Goal: Information Seeking & Learning: Learn about a topic

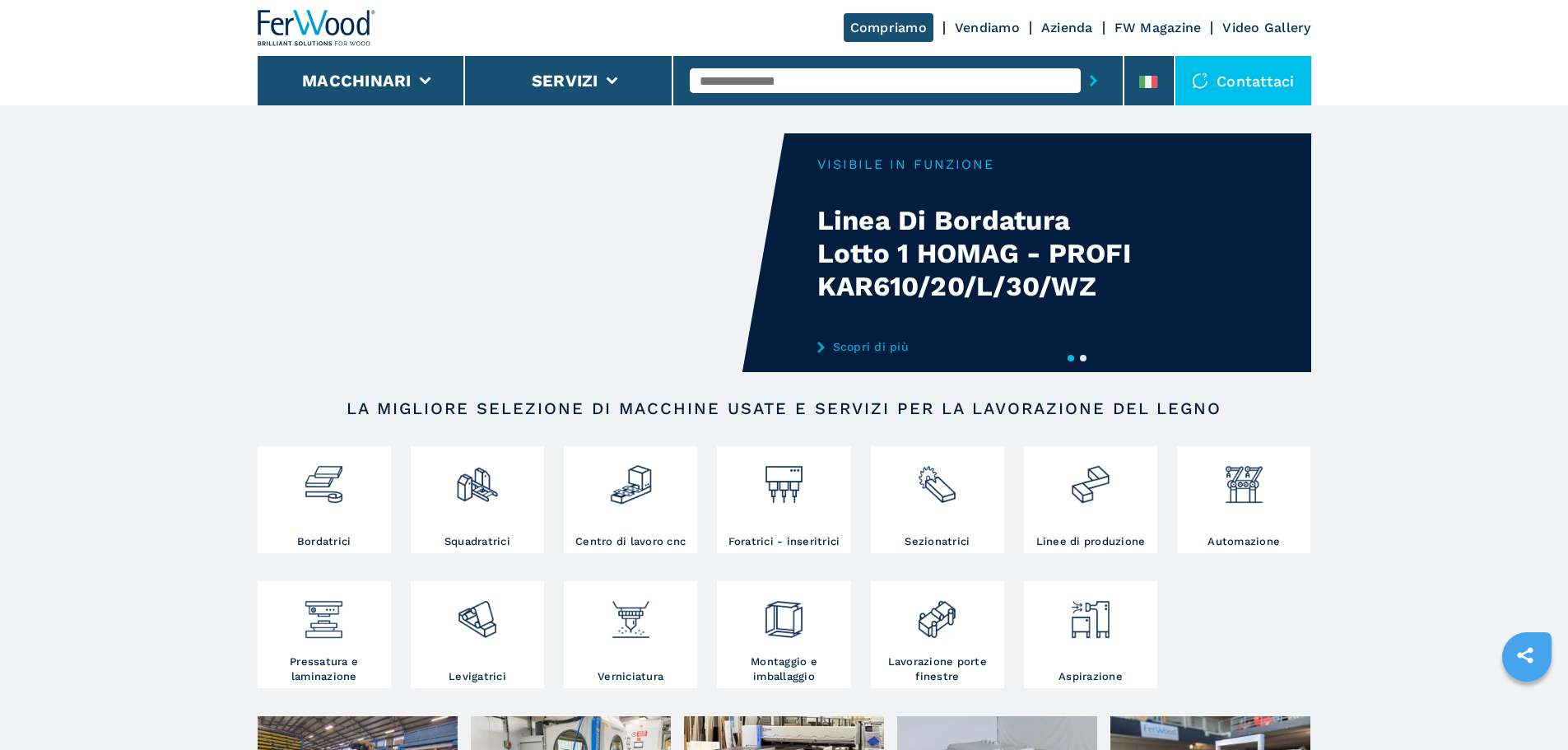
click at [748, 84] on input "text" at bounding box center [885, 81] width 391 height 25
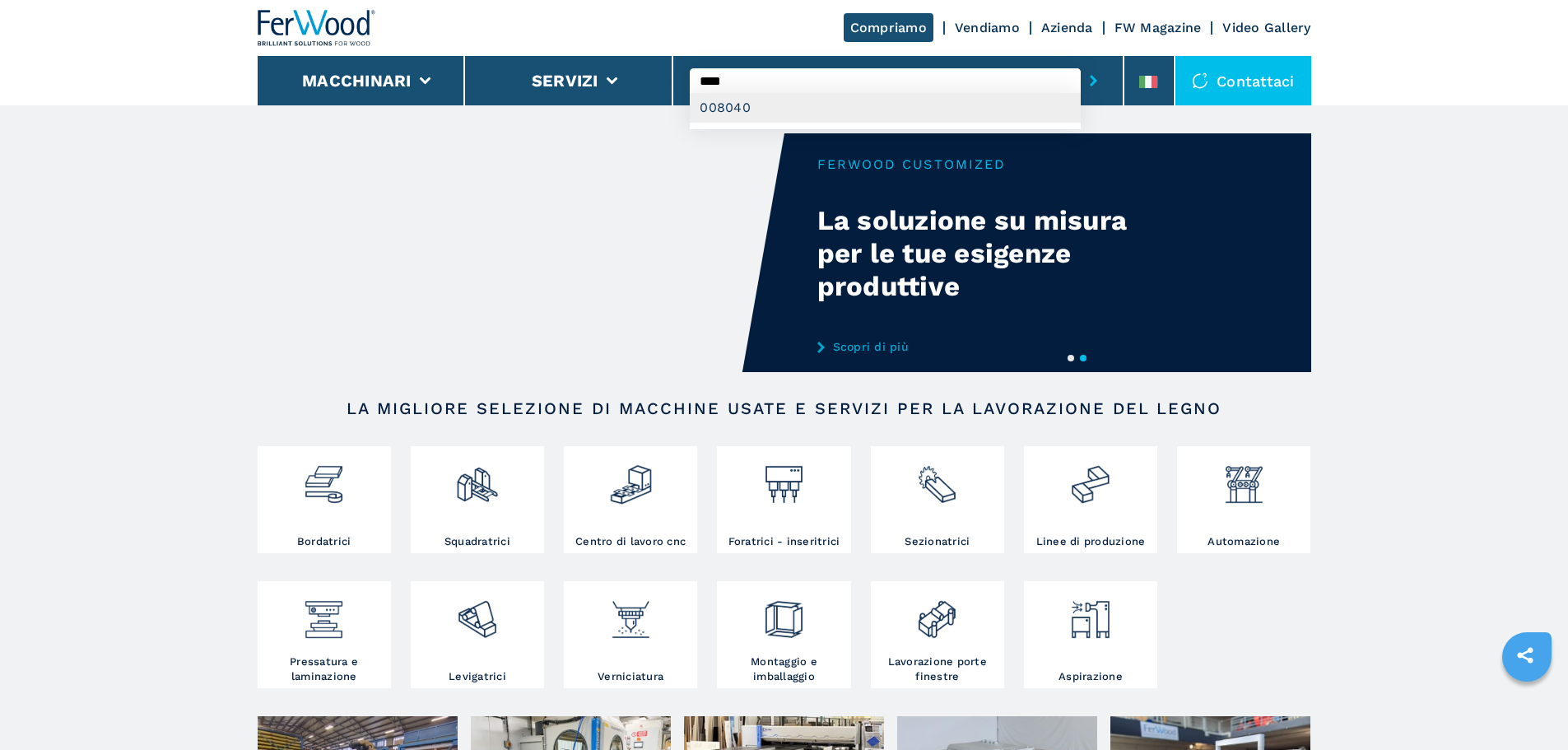
click at [752, 108] on div "008040" at bounding box center [885, 108] width 391 height 30
type input "******"
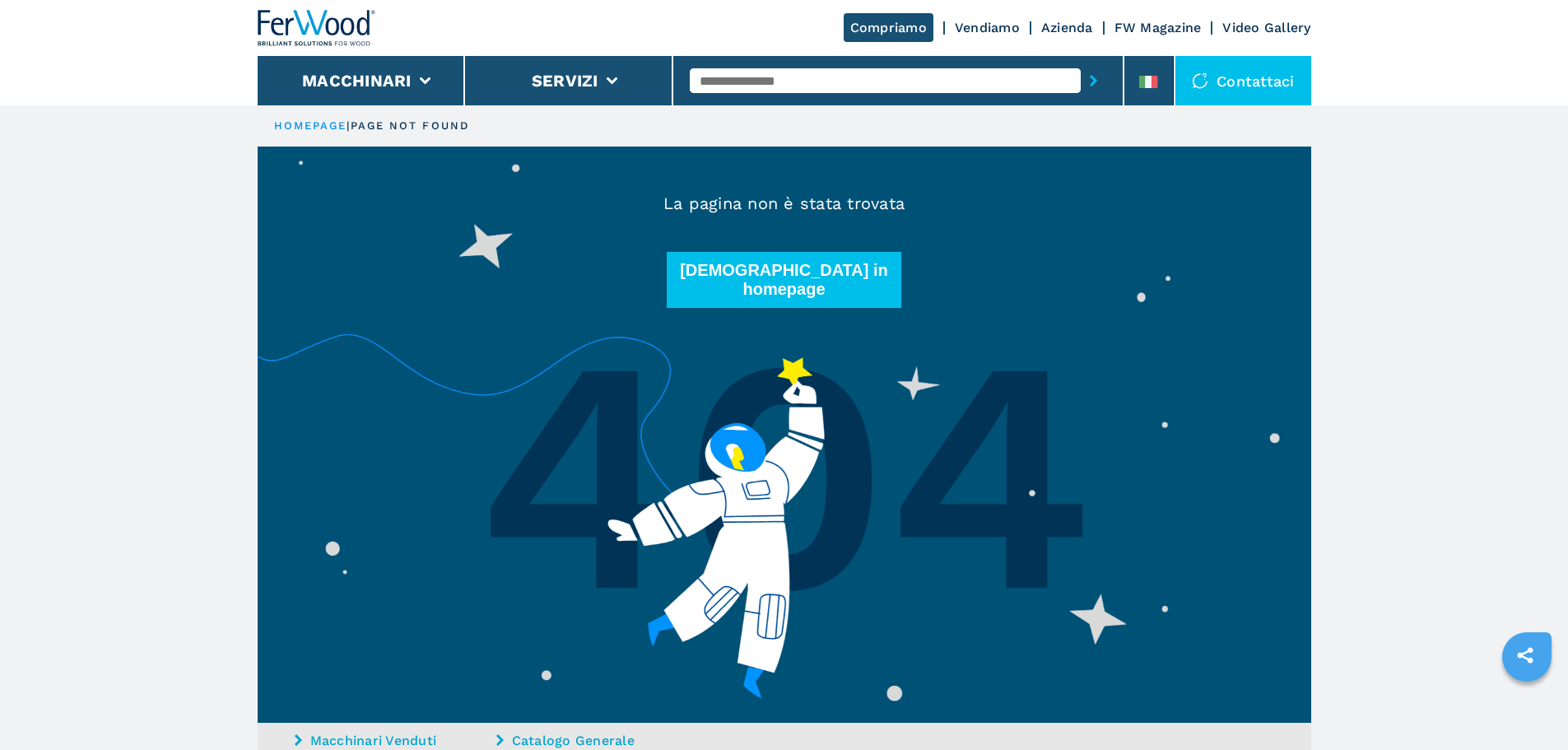
click at [771, 81] on input "text" at bounding box center [885, 81] width 391 height 25
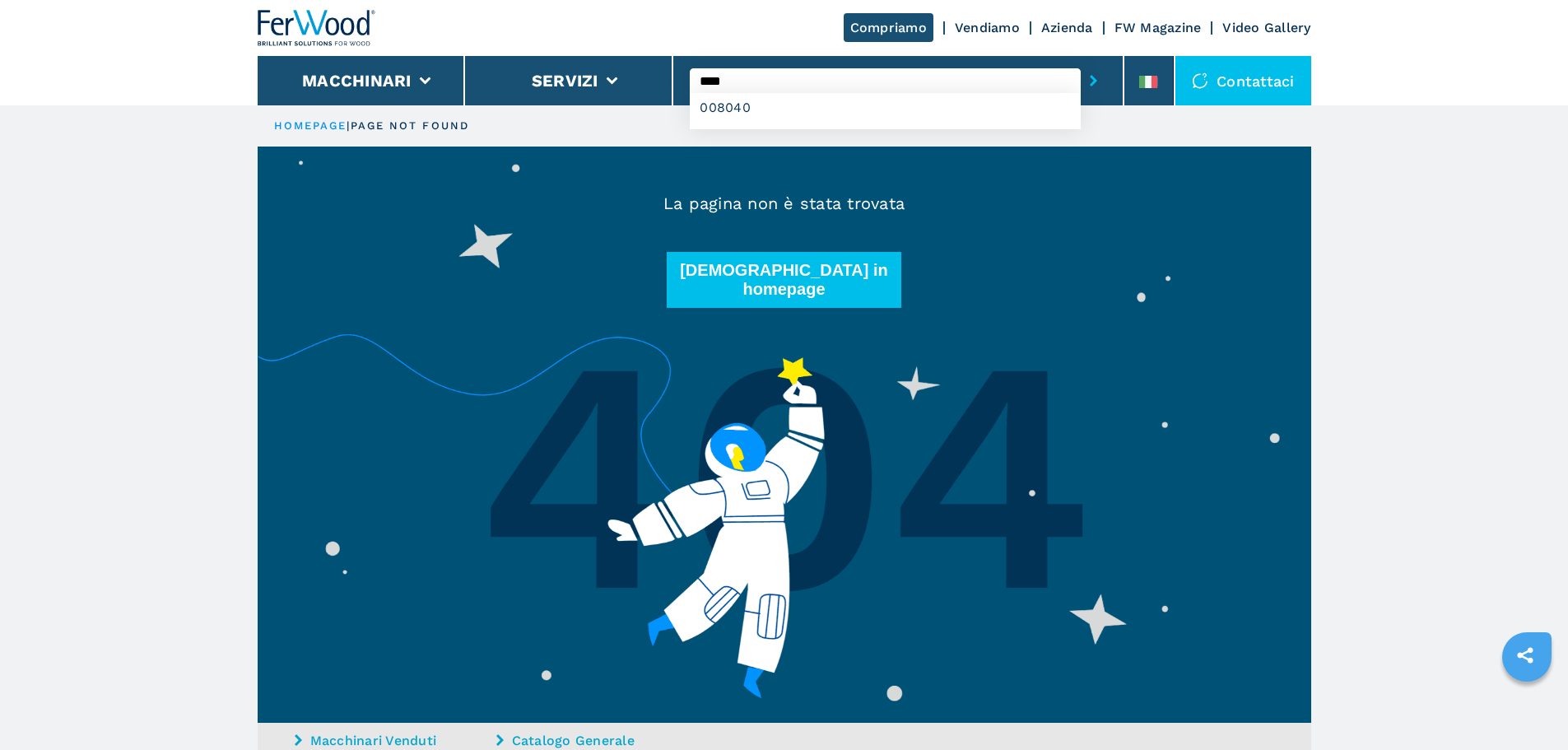
type input "****"
click at [1081, 62] on button "submit-button" at bounding box center [1093, 81] width 25 height 38
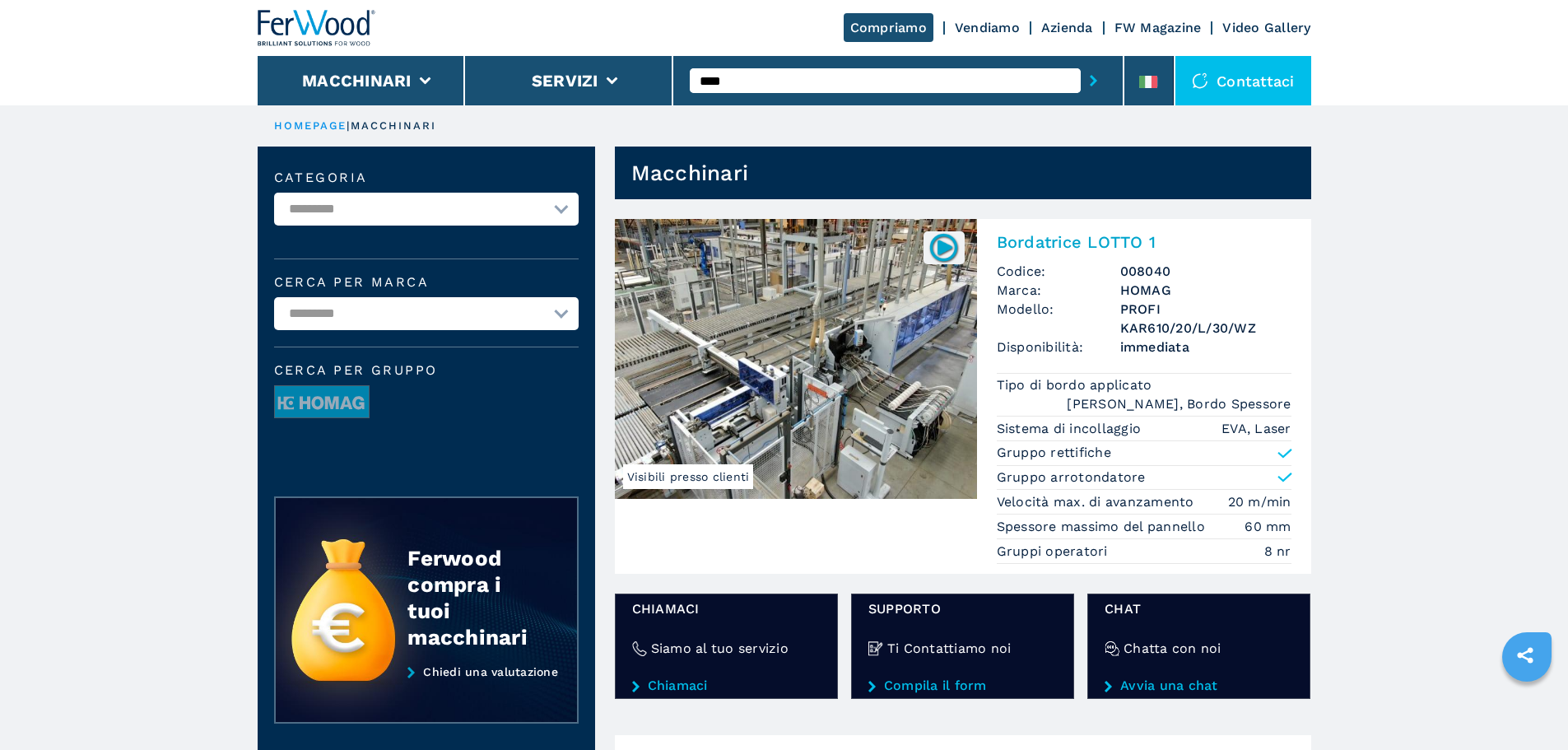
click at [831, 346] on img at bounding box center [795, 358] width 362 height 280
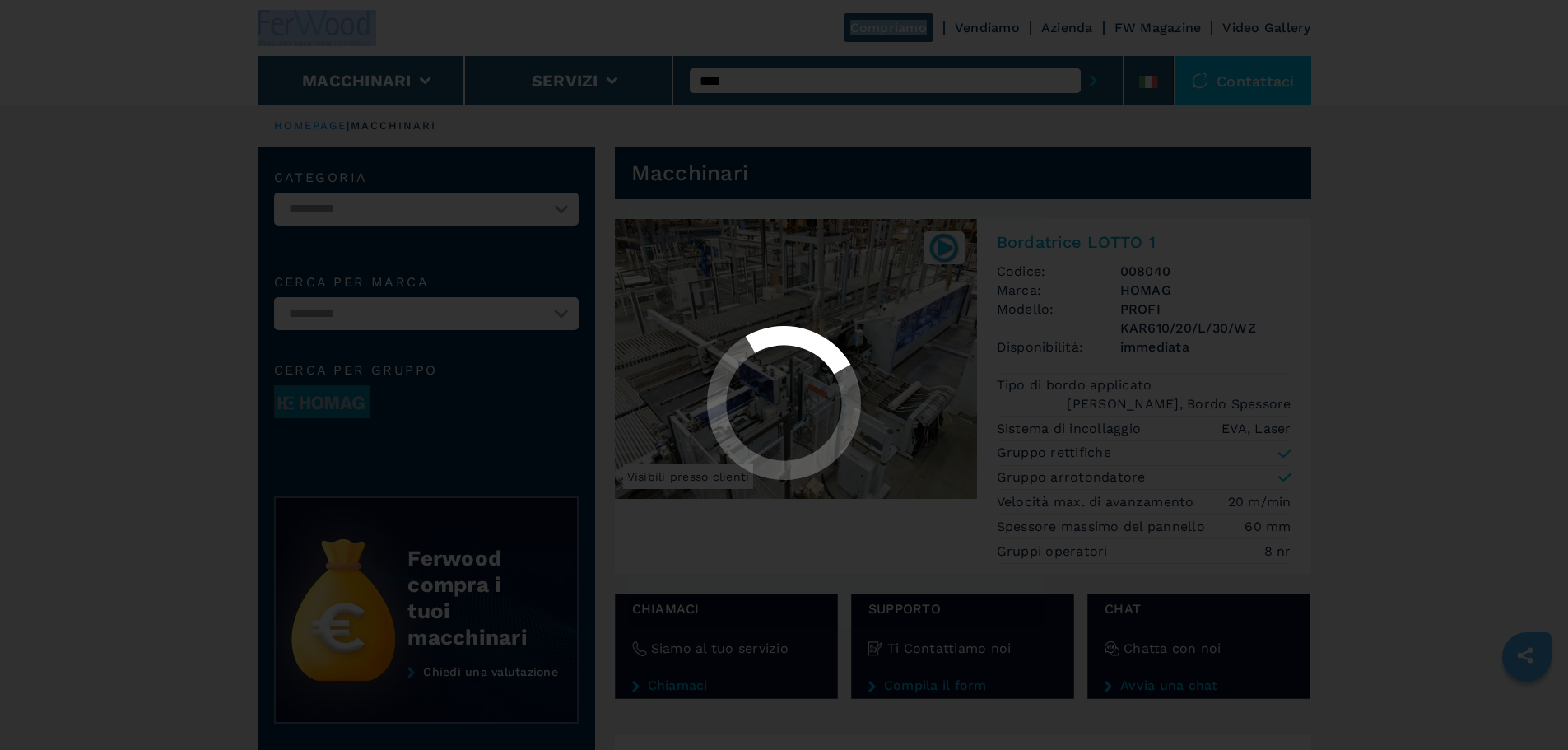
click at [831, 346] on icon at bounding box center [784, 403] width 154 height 154
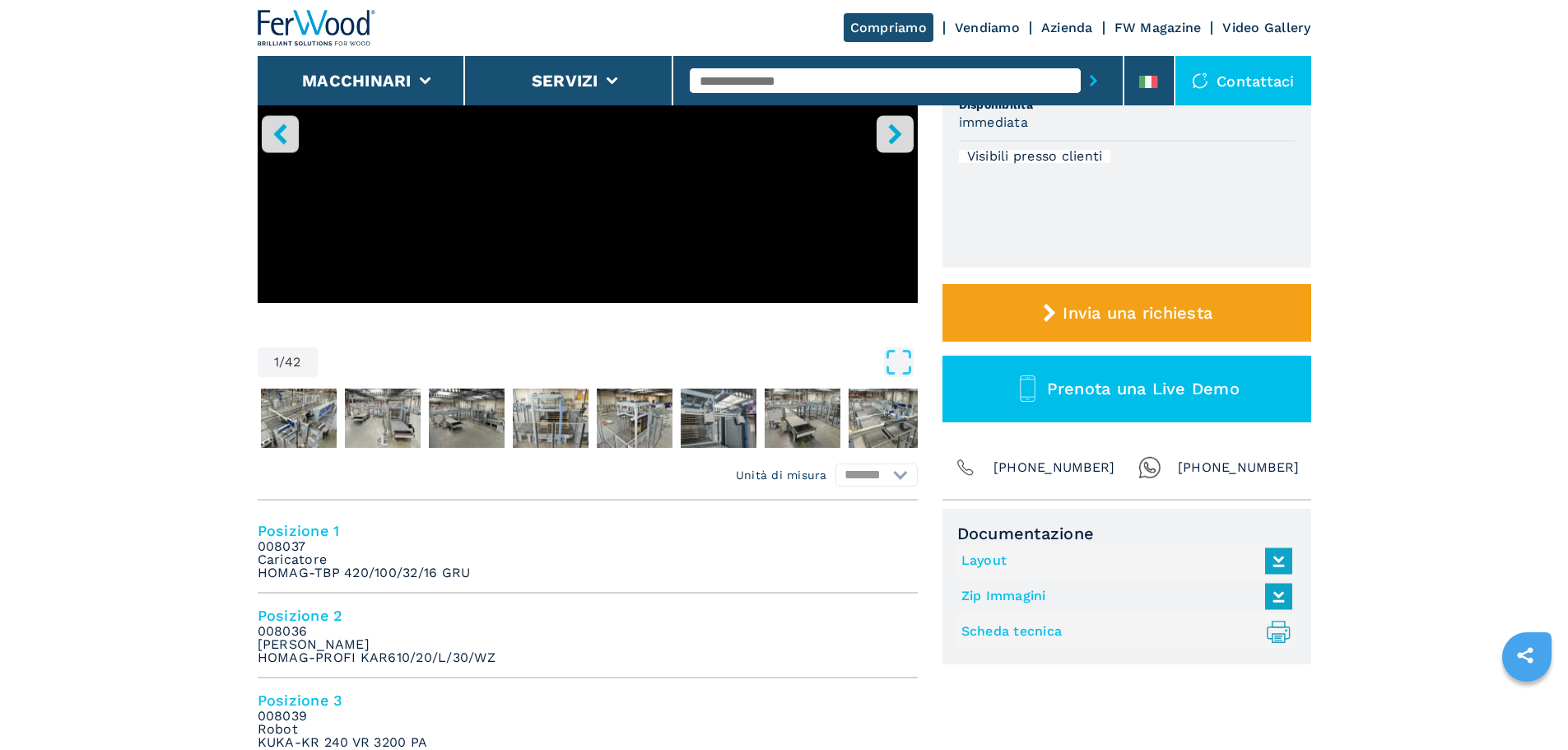
scroll to position [329, 0]
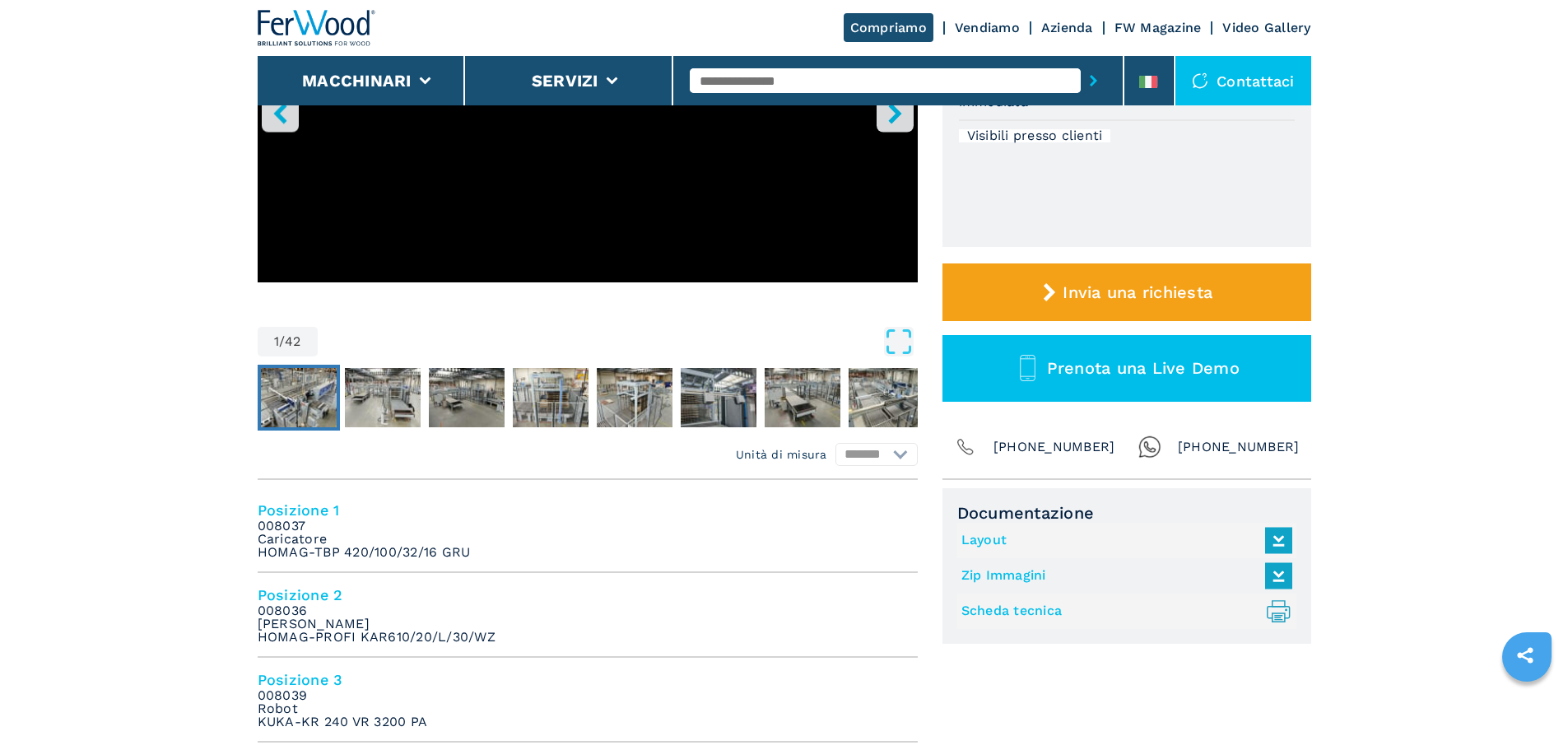
click at [312, 388] on img "Go to Slide 2" at bounding box center [298, 397] width 75 height 59
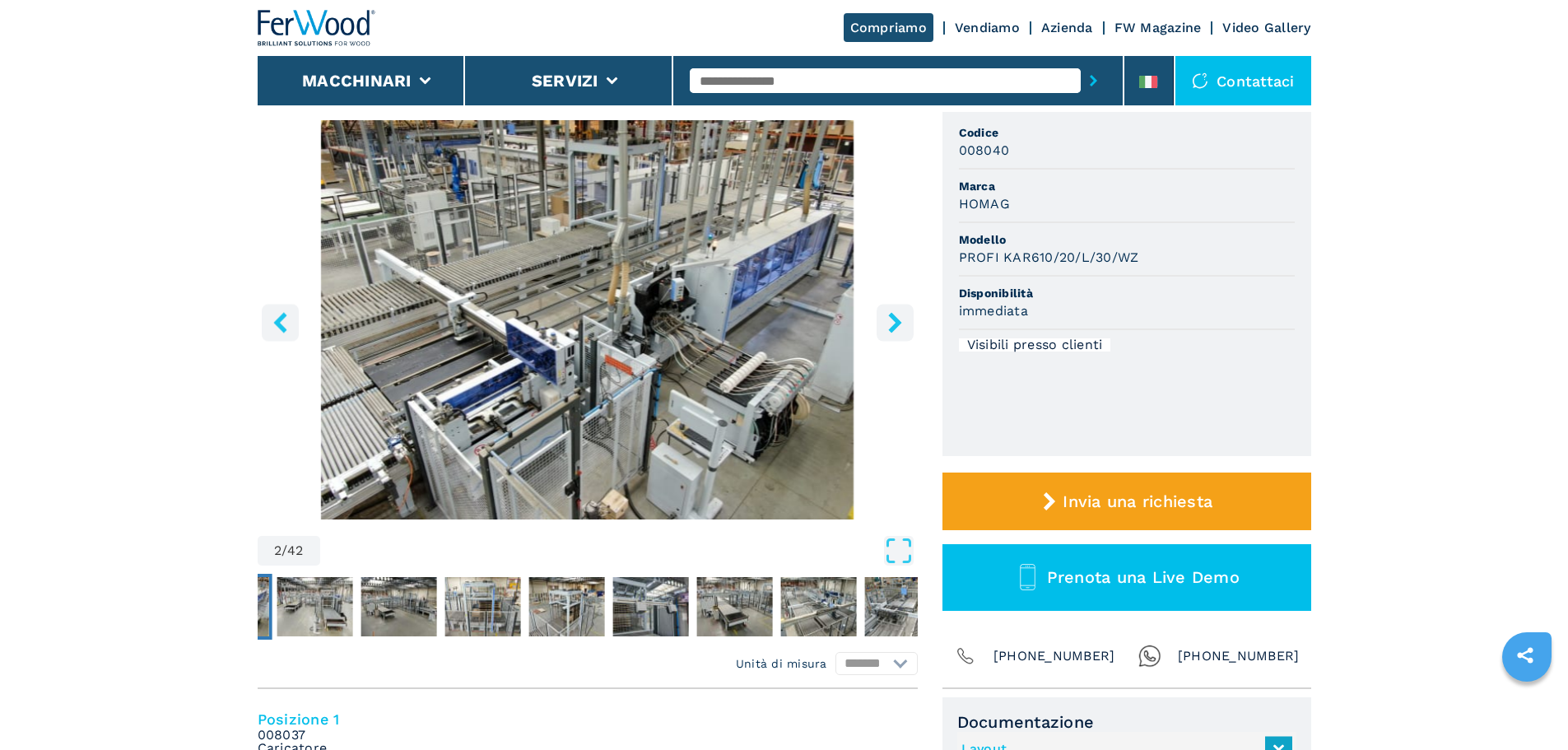
scroll to position [82, 0]
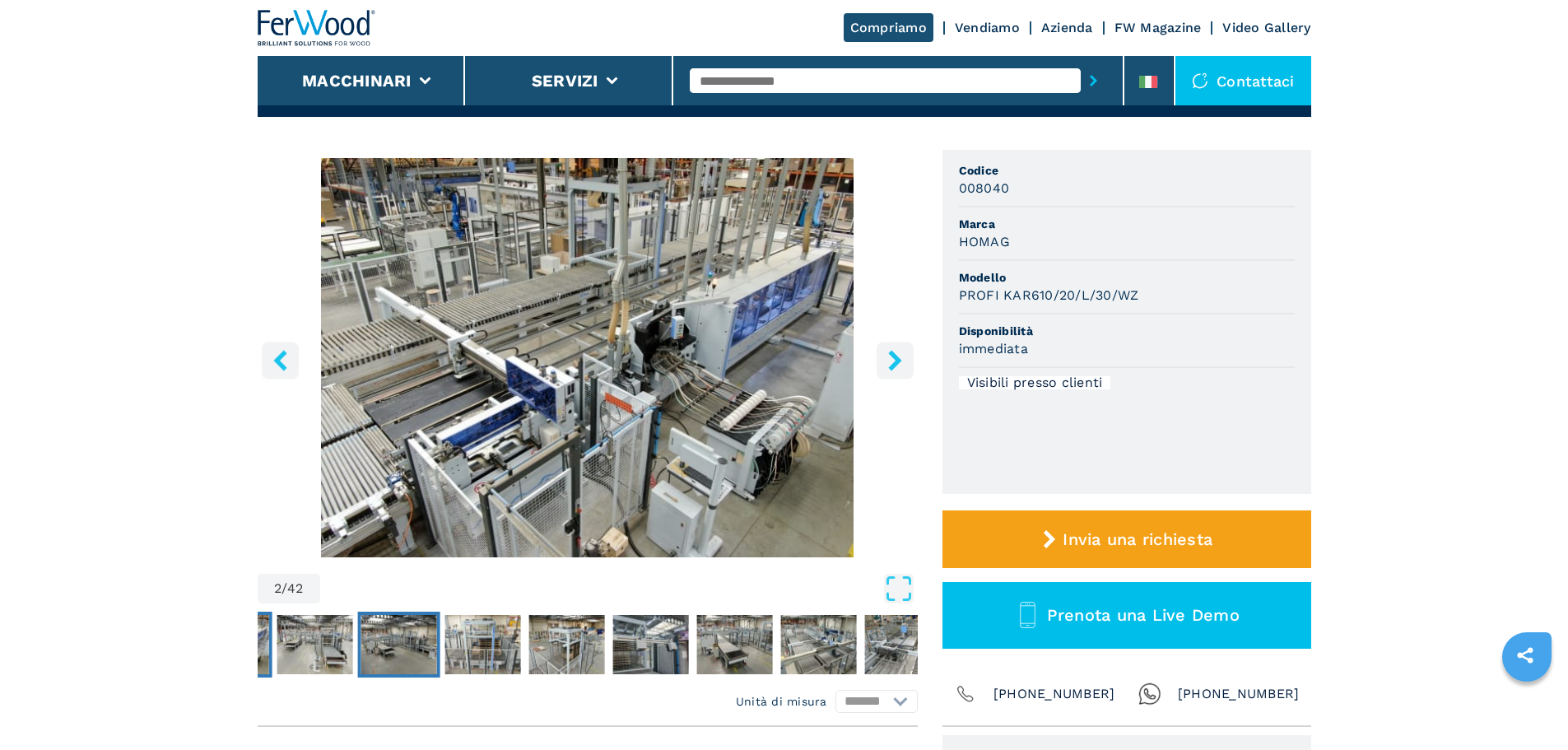
click at [399, 644] on img "Go to Slide 4" at bounding box center [398, 644] width 75 height 59
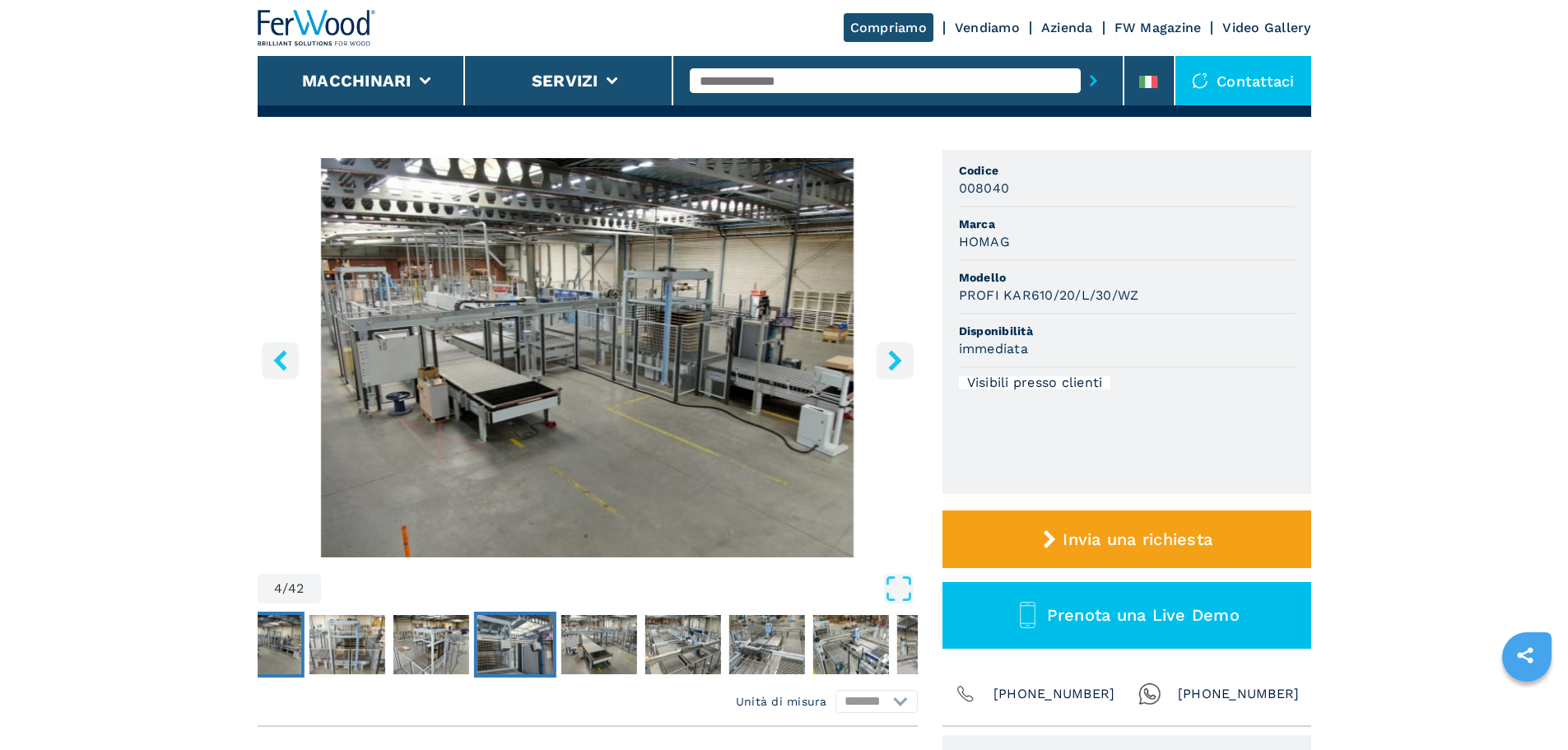
click at [506, 646] on img "Go to Slide 7" at bounding box center [514, 644] width 75 height 59
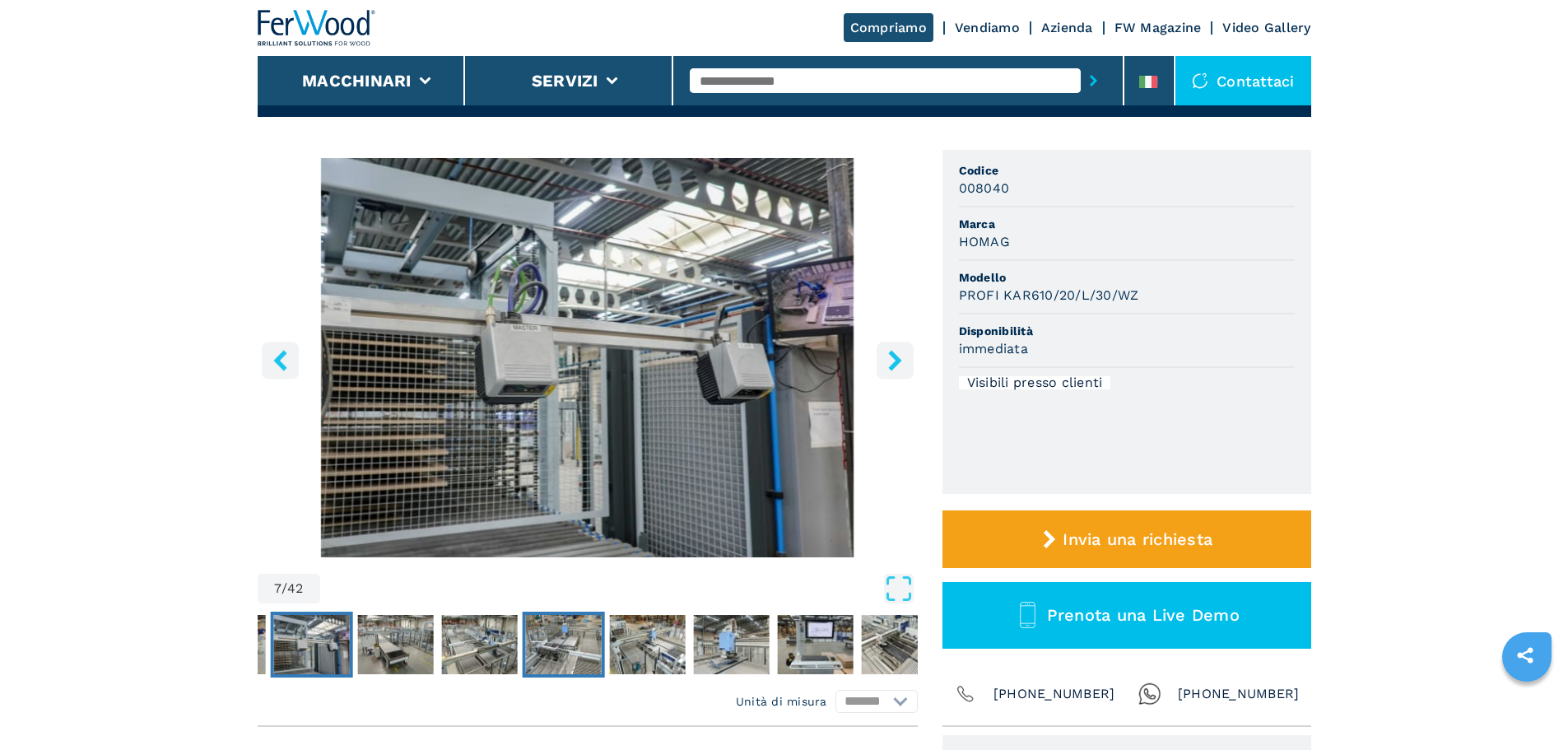
click at [567, 640] on img "Go to Slide 10" at bounding box center [562, 644] width 75 height 59
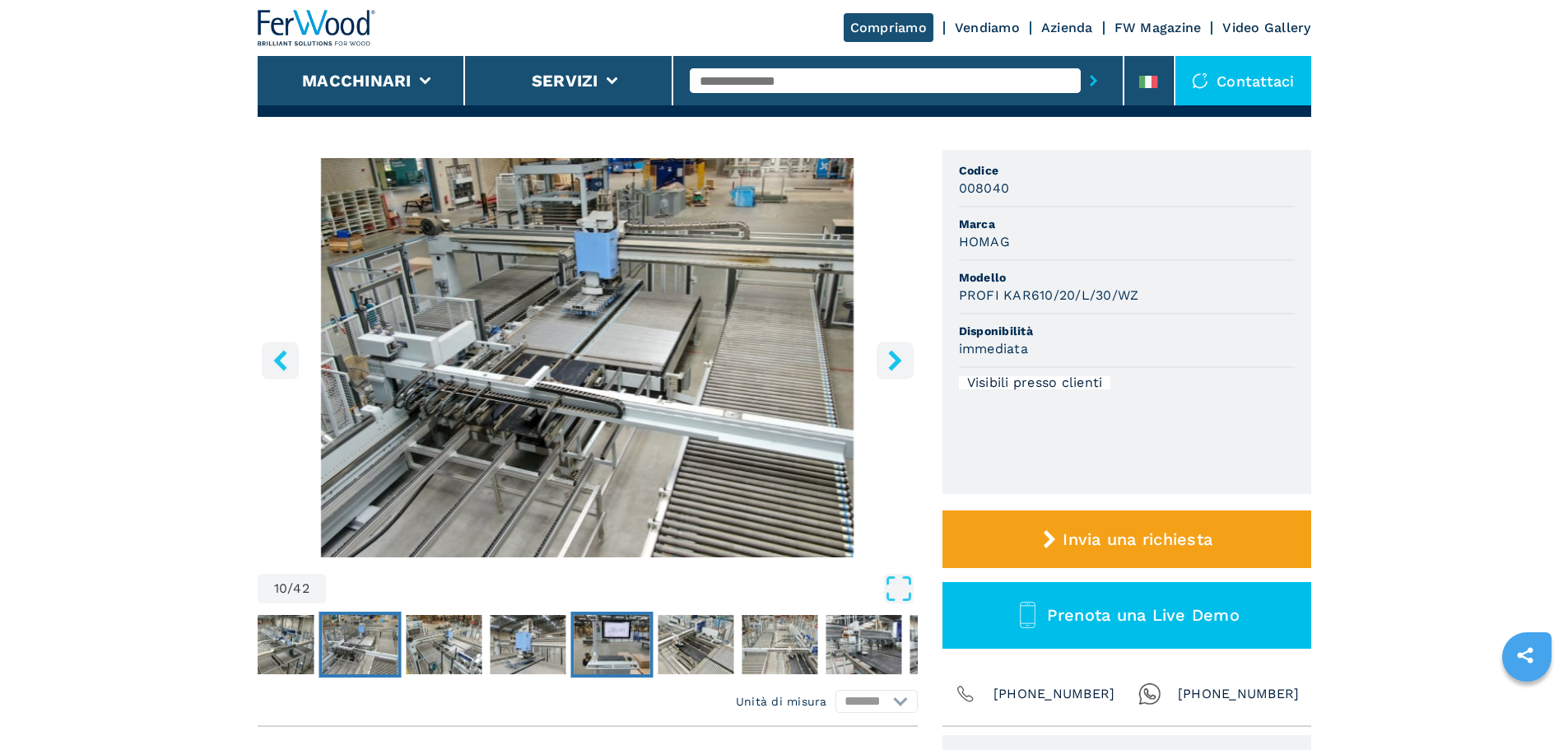
click at [615, 640] on img "Go to Slide 13" at bounding box center [611, 644] width 75 height 59
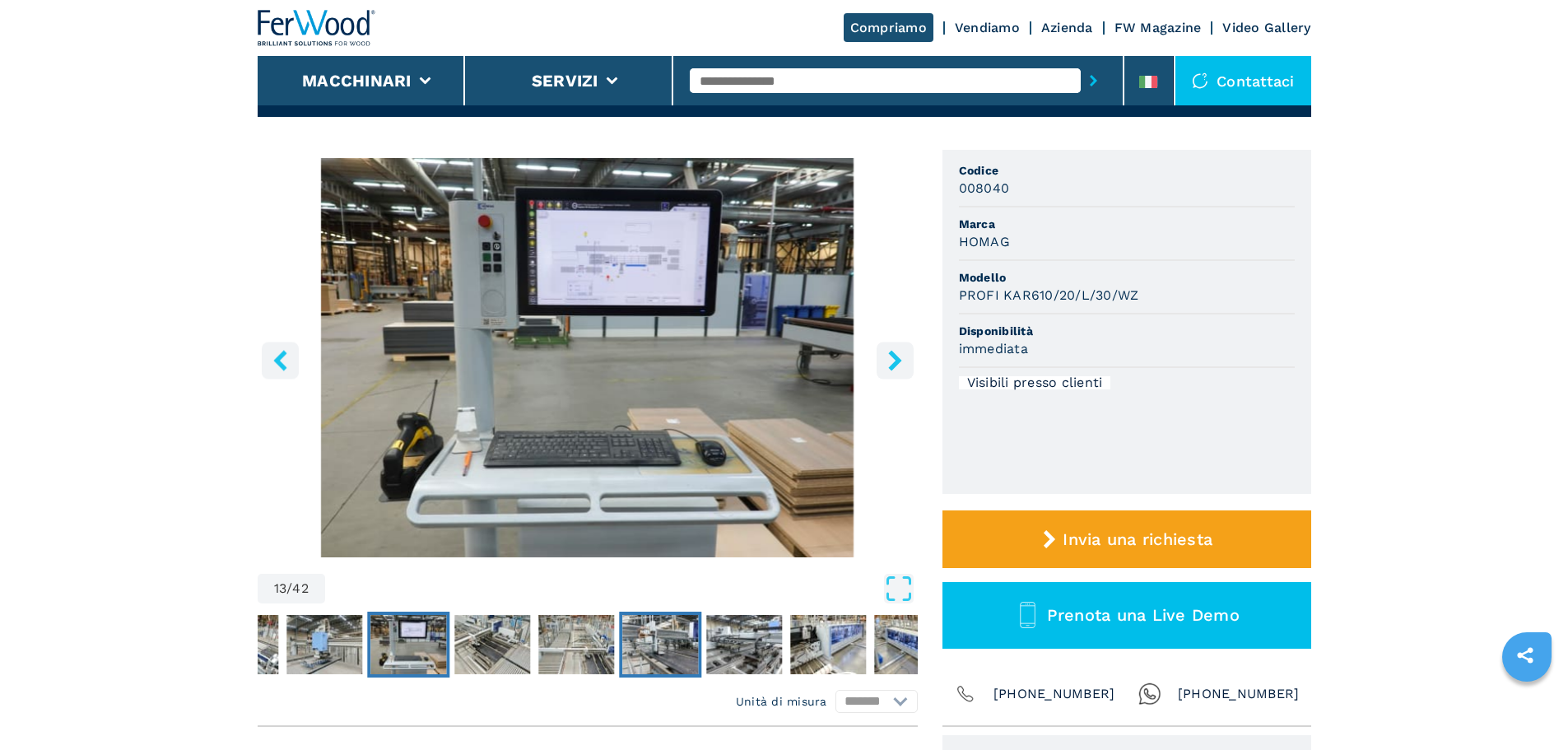
click at [650, 638] on img "Go to Slide 16" at bounding box center [659, 644] width 75 height 59
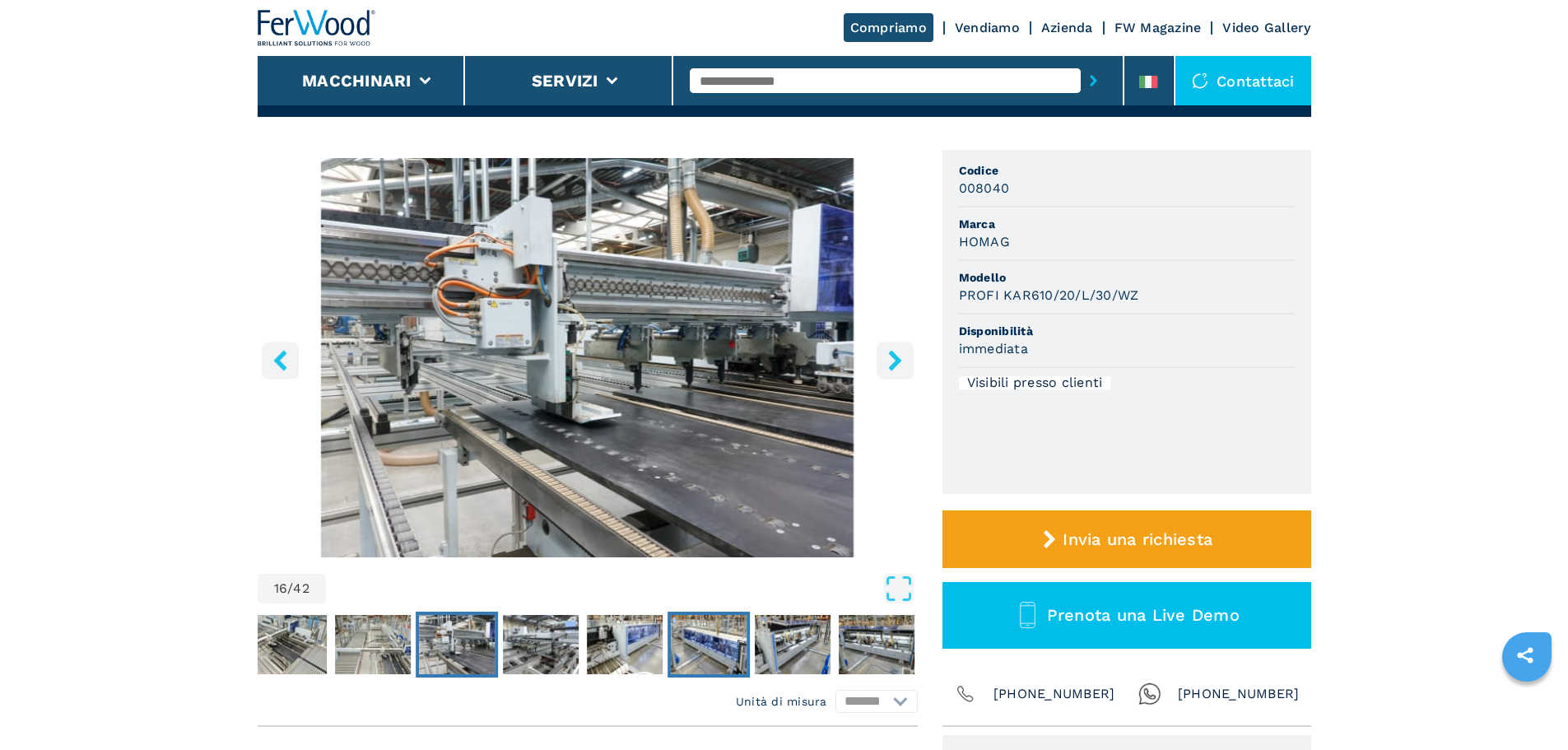
click at [706, 640] on img "Go to Slide 19" at bounding box center [708, 644] width 75 height 59
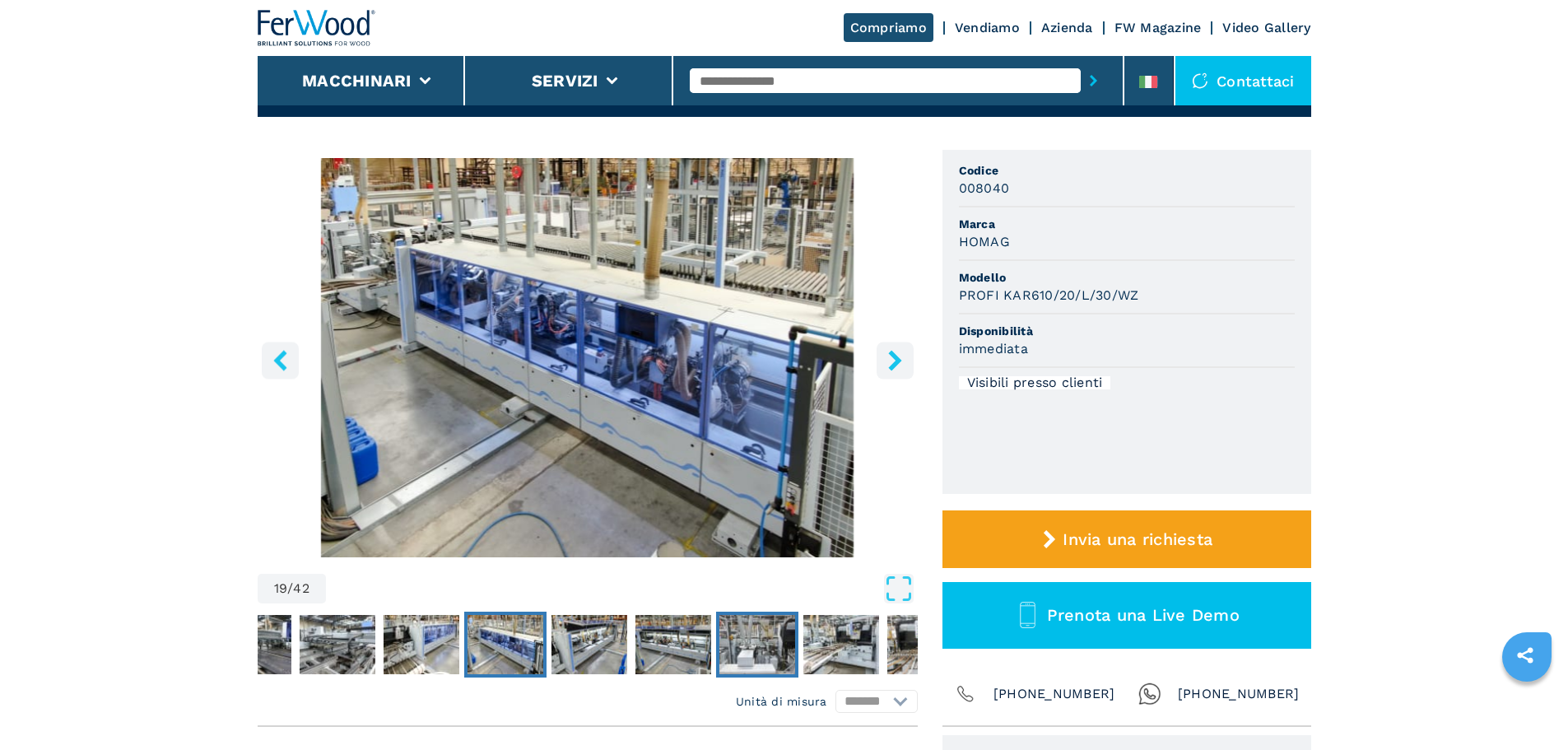
click at [771, 641] on img "Go to Slide 22" at bounding box center [756, 644] width 75 height 59
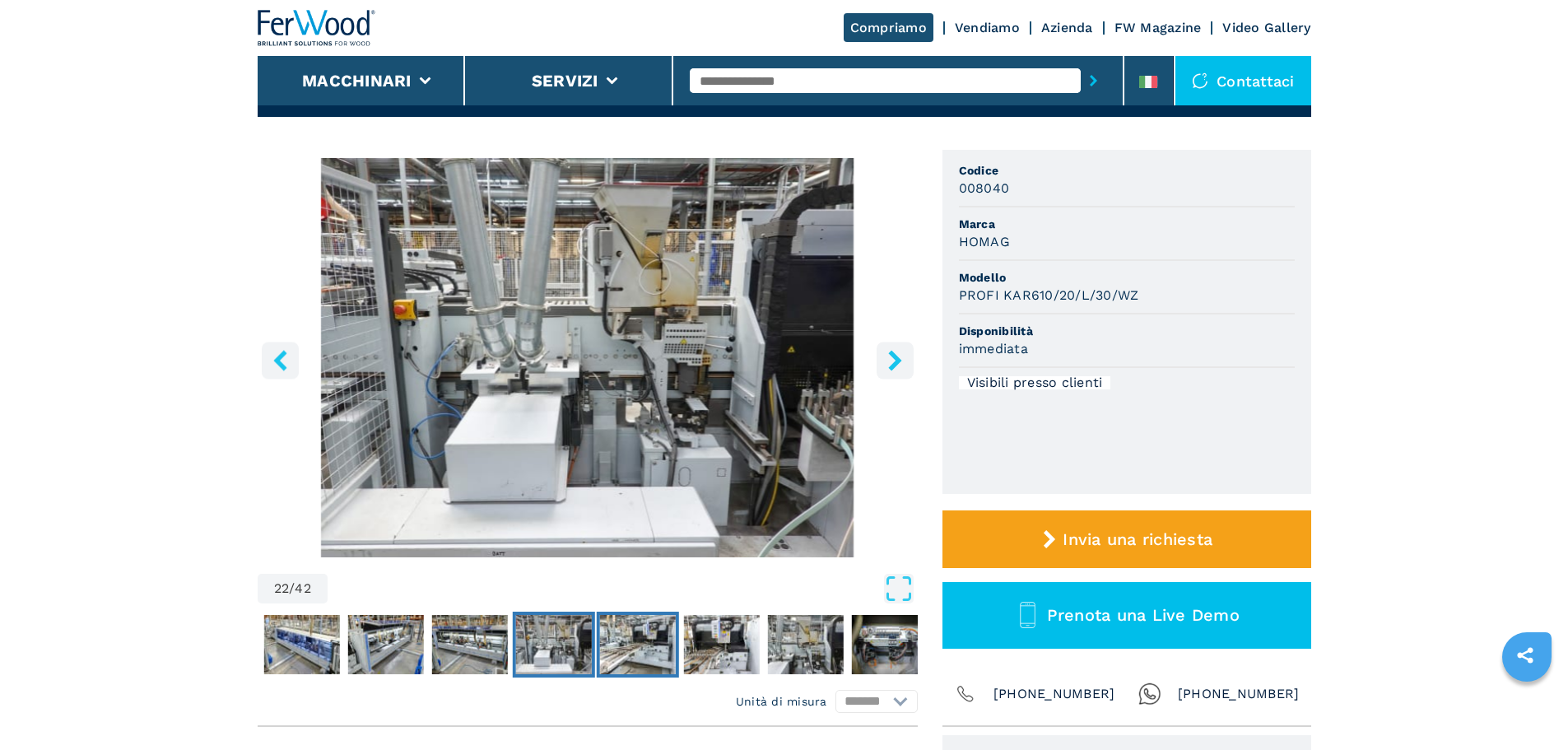
click at [637, 653] on img "Go to Slide 23" at bounding box center [637, 644] width 75 height 59
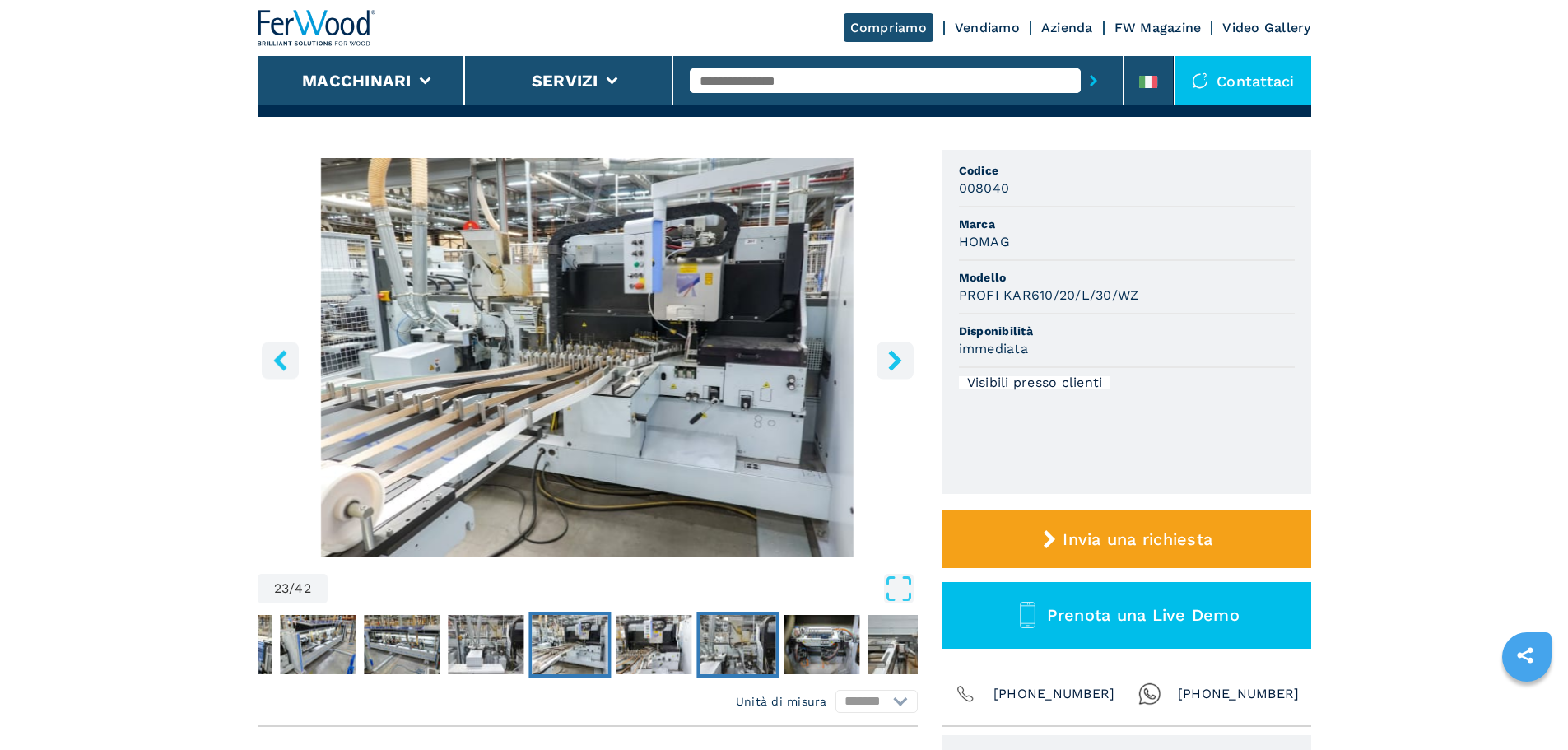
click at [719, 644] on img "Go to Slide 25" at bounding box center [737, 644] width 75 height 59
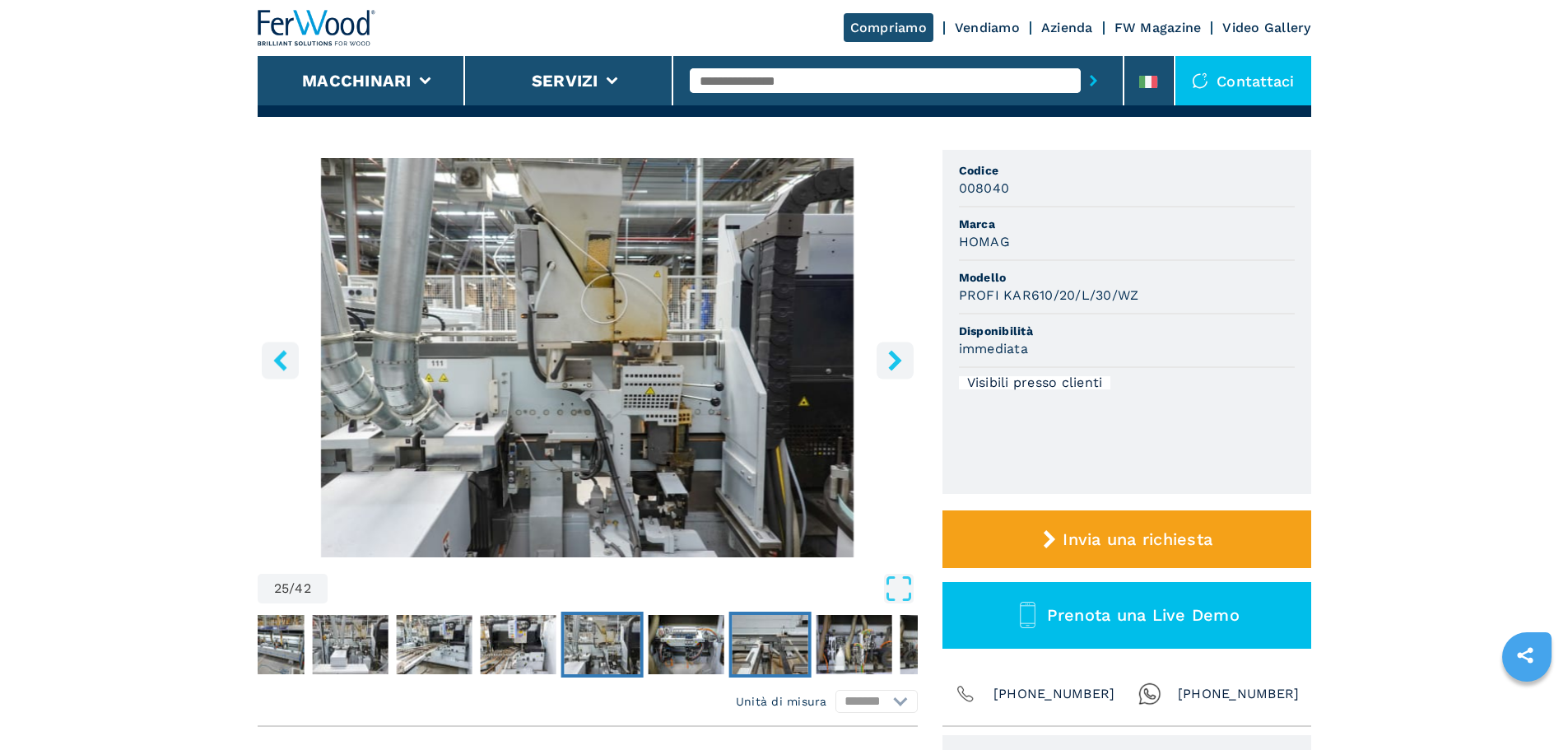
click at [792, 642] on img "Go to Slide 27" at bounding box center [769, 644] width 75 height 59
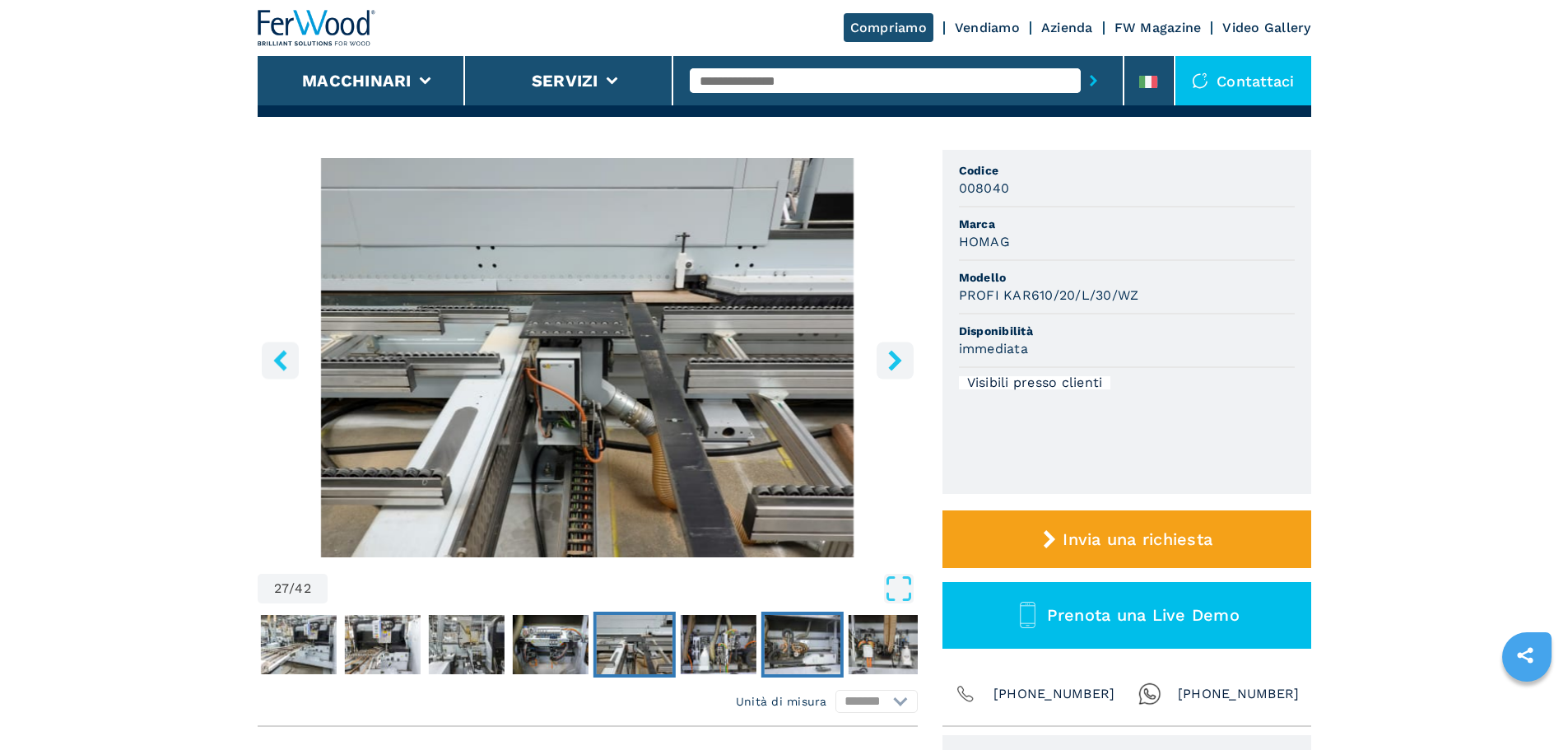
click at [803, 644] on img "Go to Slide 29" at bounding box center [801, 644] width 75 height 59
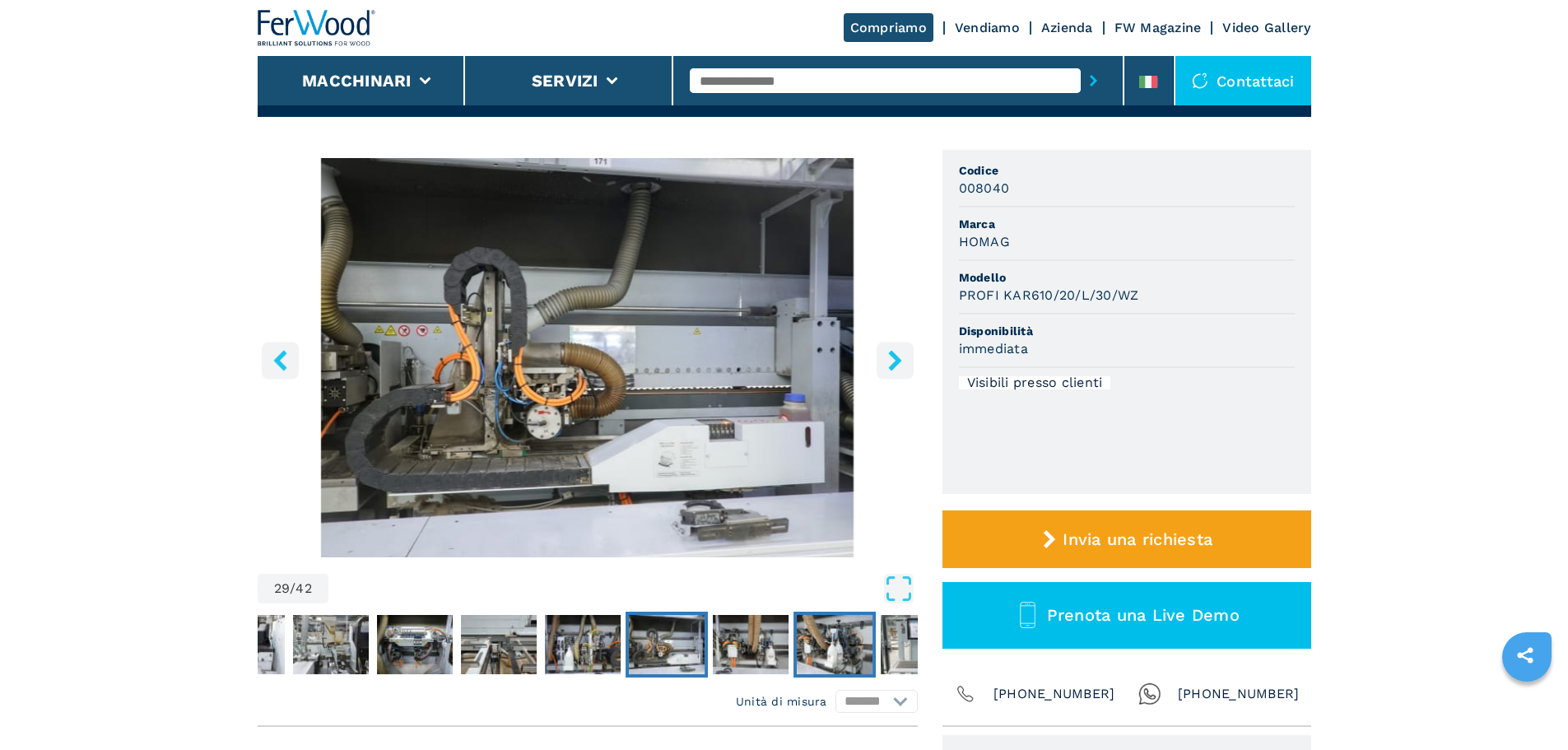
click at [851, 642] on img "Go to Slide 31" at bounding box center [834, 644] width 75 height 59
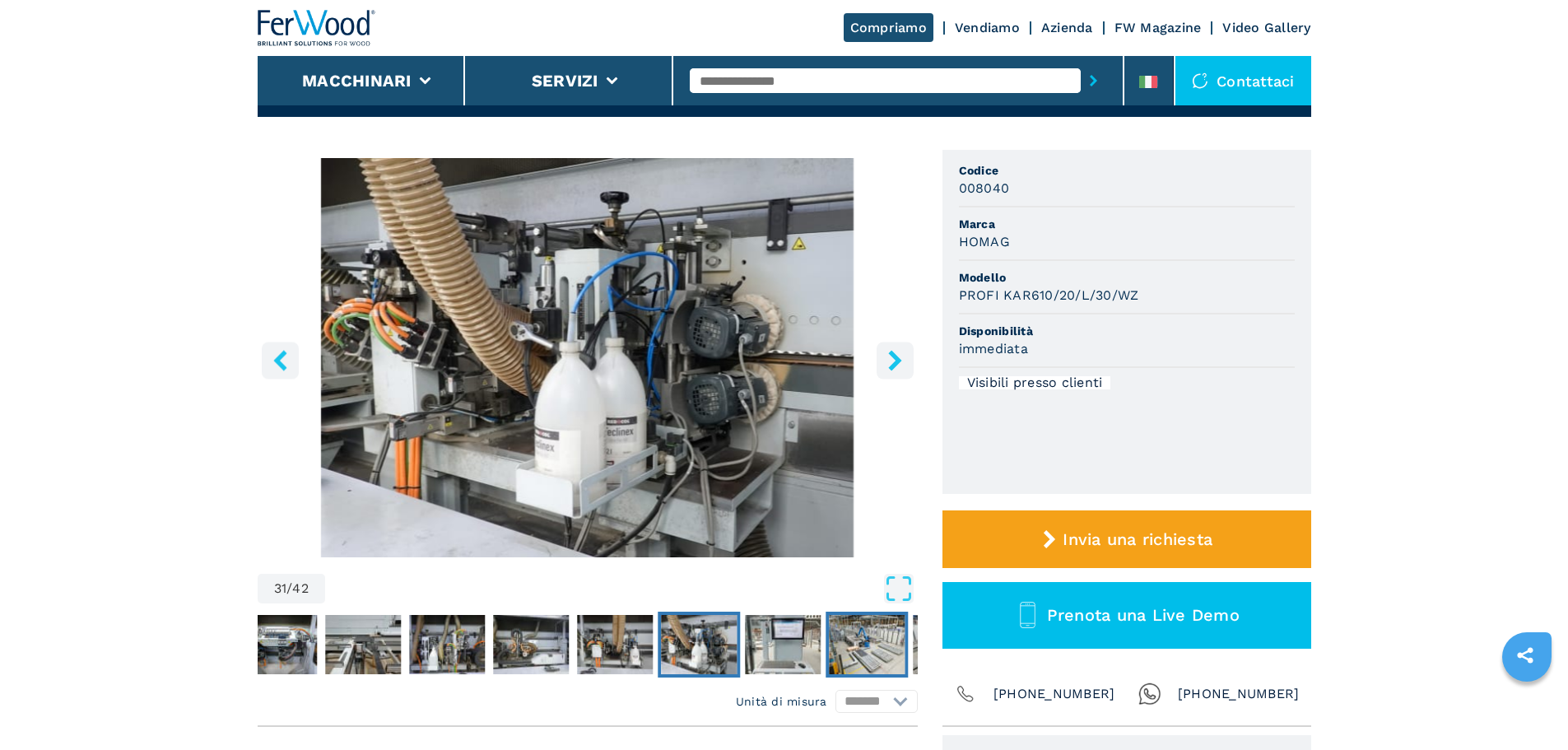
click at [872, 644] on img "Go to Slide 33" at bounding box center [866, 644] width 75 height 59
